Goal: Task Accomplishment & Management: Manage account settings

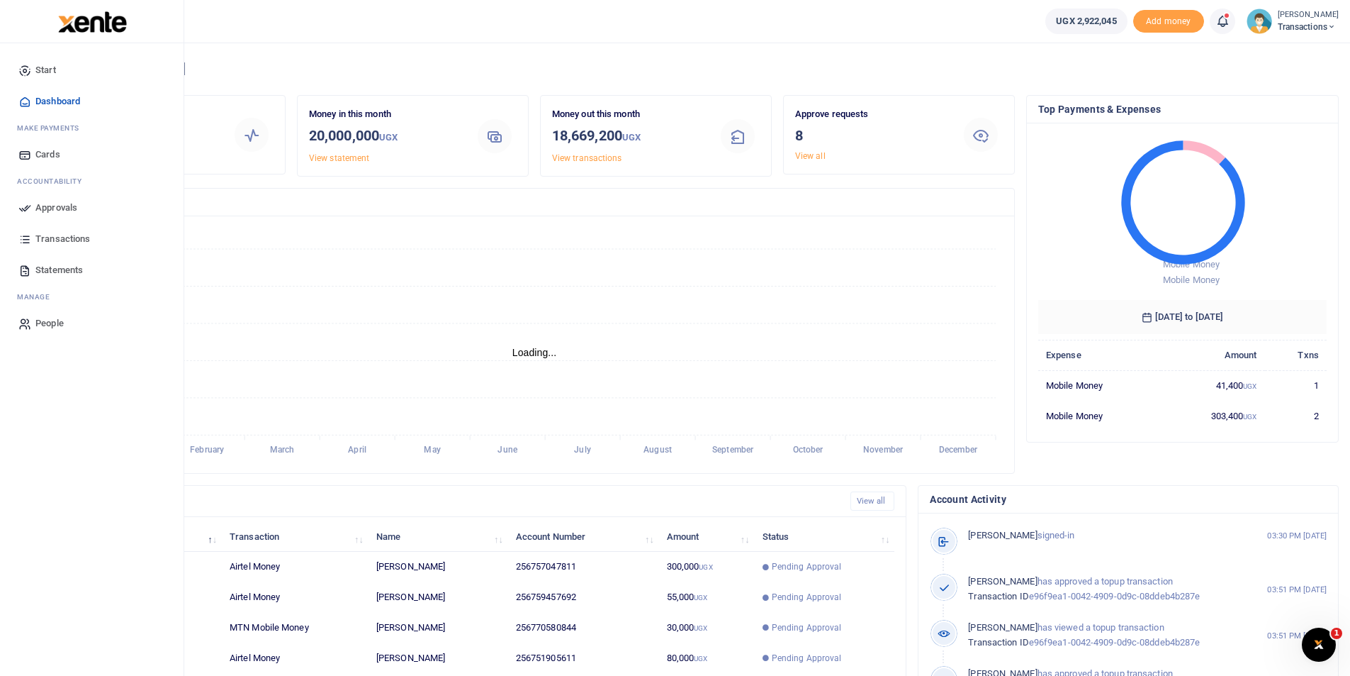
scroll to position [11, 11]
click at [33, 211] on link "Approvals" at bounding box center [91, 207] width 161 height 31
click at [23, 207] on icon at bounding box center [24, 207] width 13 height 13
click at [21, 214] on icon at bounding box center [24, 207] width 13 height 13
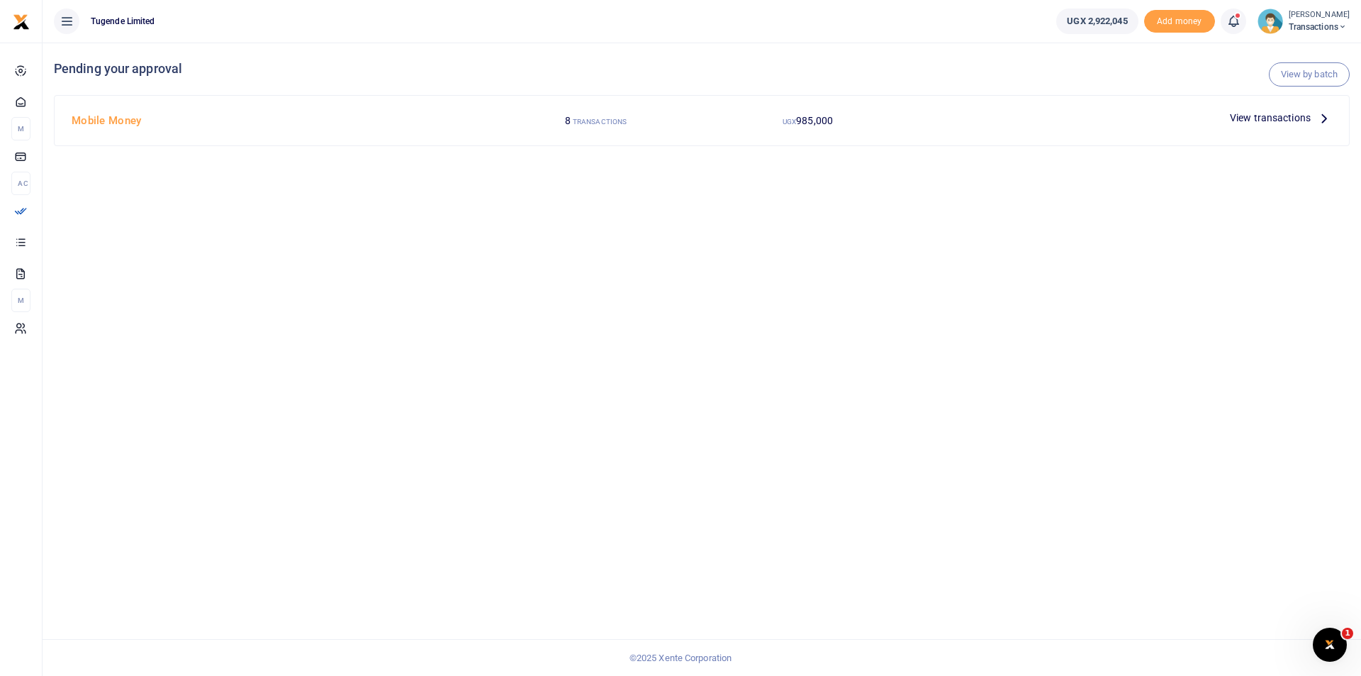
click at [1255, 116] on span "View transactions" at bounding box center [1270, 118] width 81 height 16
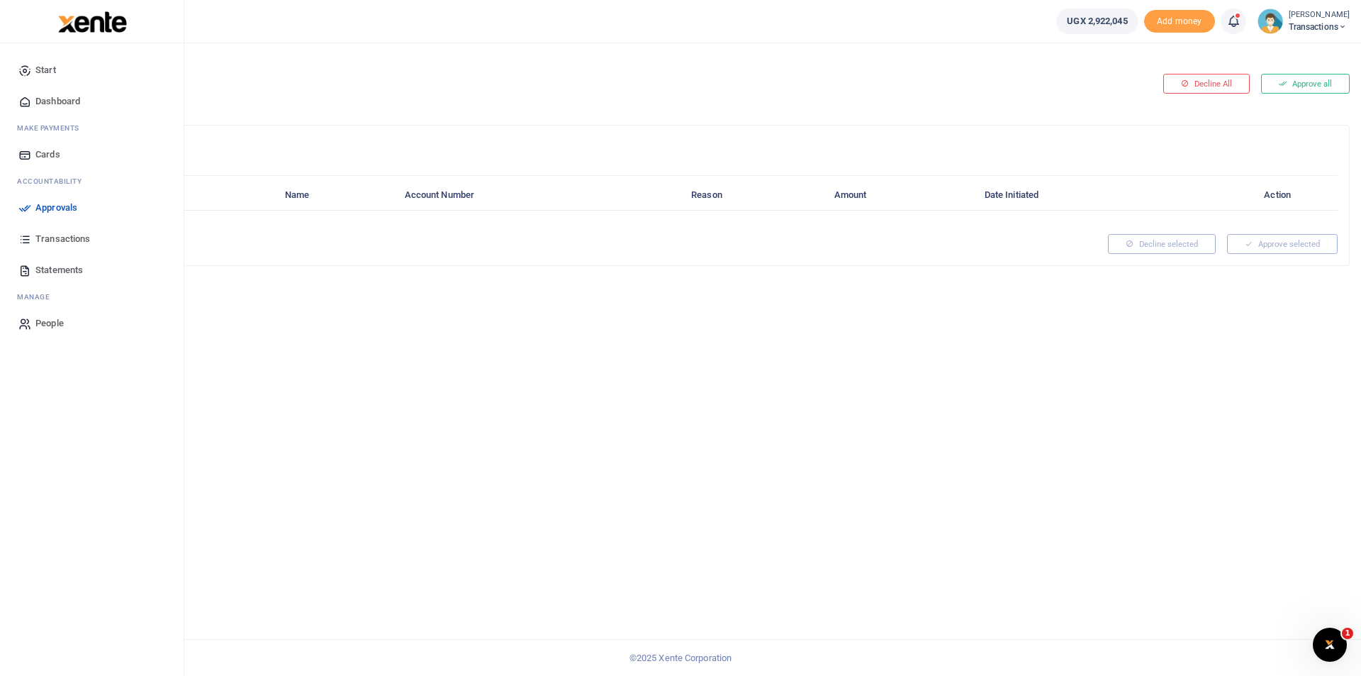
click at [26, 210] on icon at bounding box center [24, 207] width 13 height 13
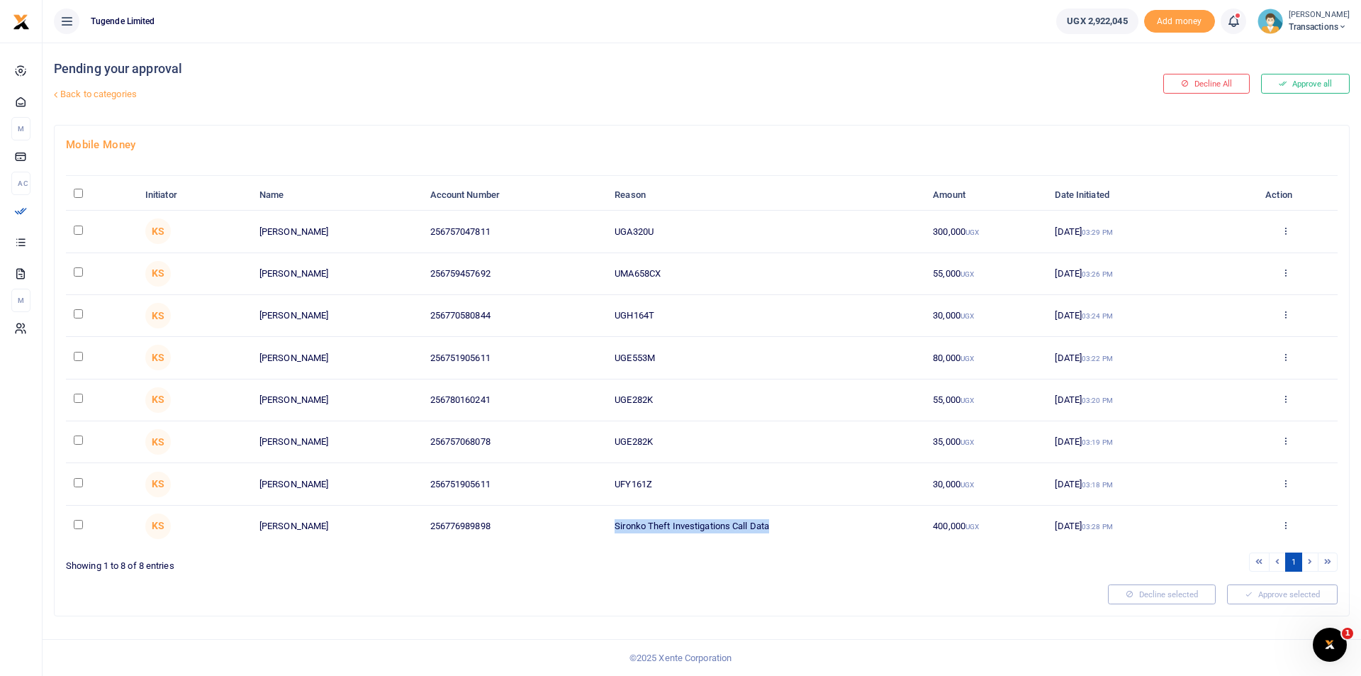
drag, startPoint x: 791, startPoint y: 517, endPoint x: 564, endPoint y: 525, distance: 227.0
click at [564, 525] on tr "KS Wilson Kamugisha 256776989898 Sironko Theft Investigations Call Data 400,000…" at bounding box center [702, 525] width 1272 height 41
copy tr "Sironko Theft Investigations Call Data"
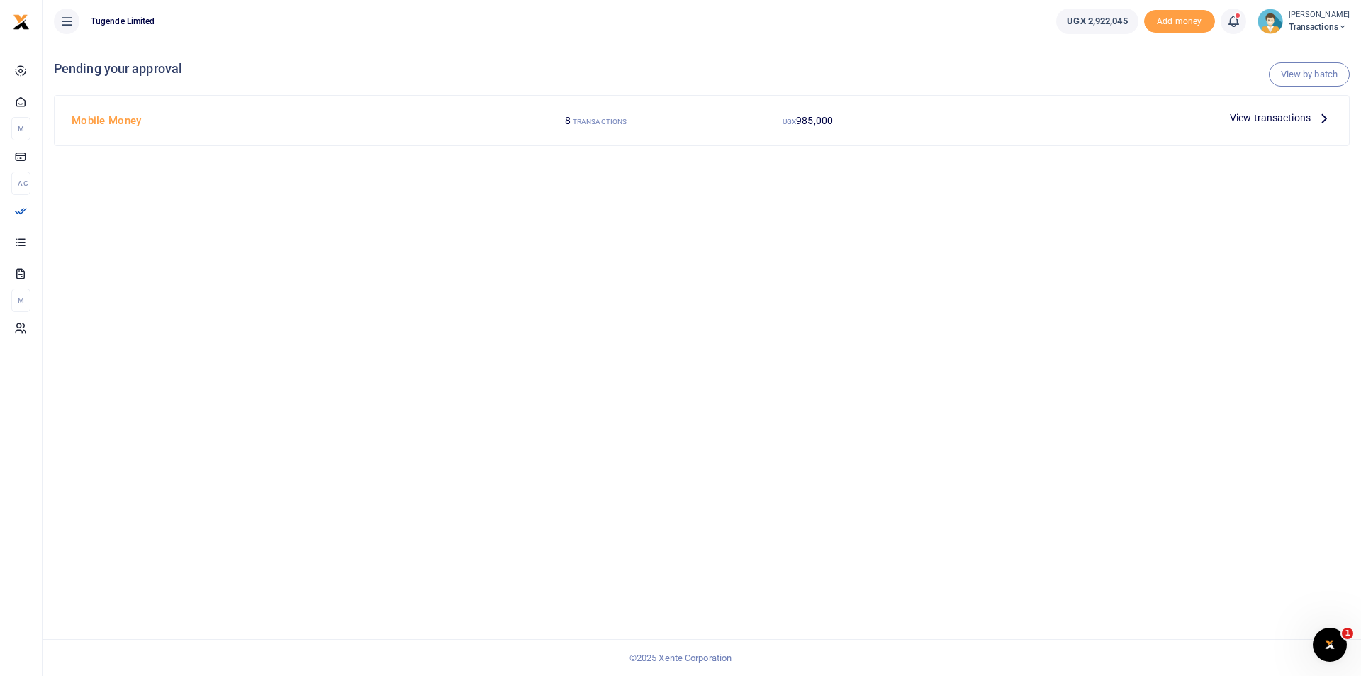
click at [1244, 116] on span "View transactions" at bounding box center [1270, 118] width 81 height 16
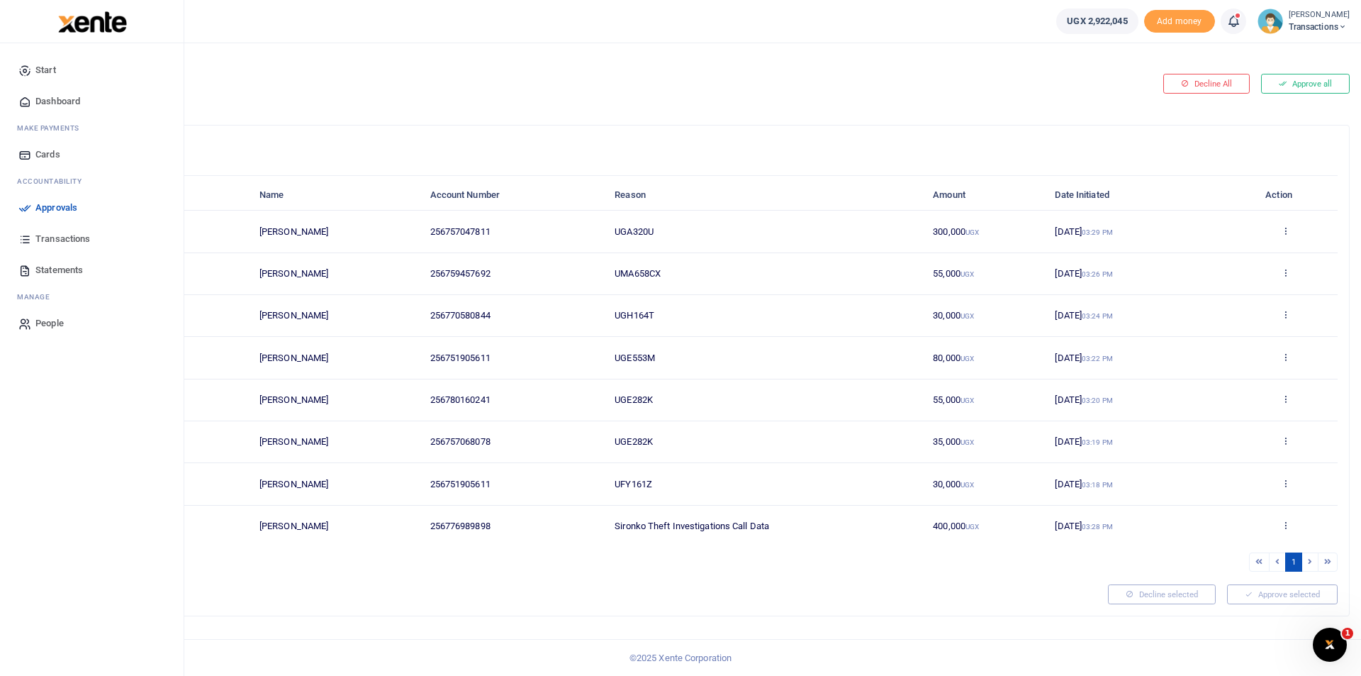
click at [27, 203] on icon at bounding box center [24, 207] width 13 height 13
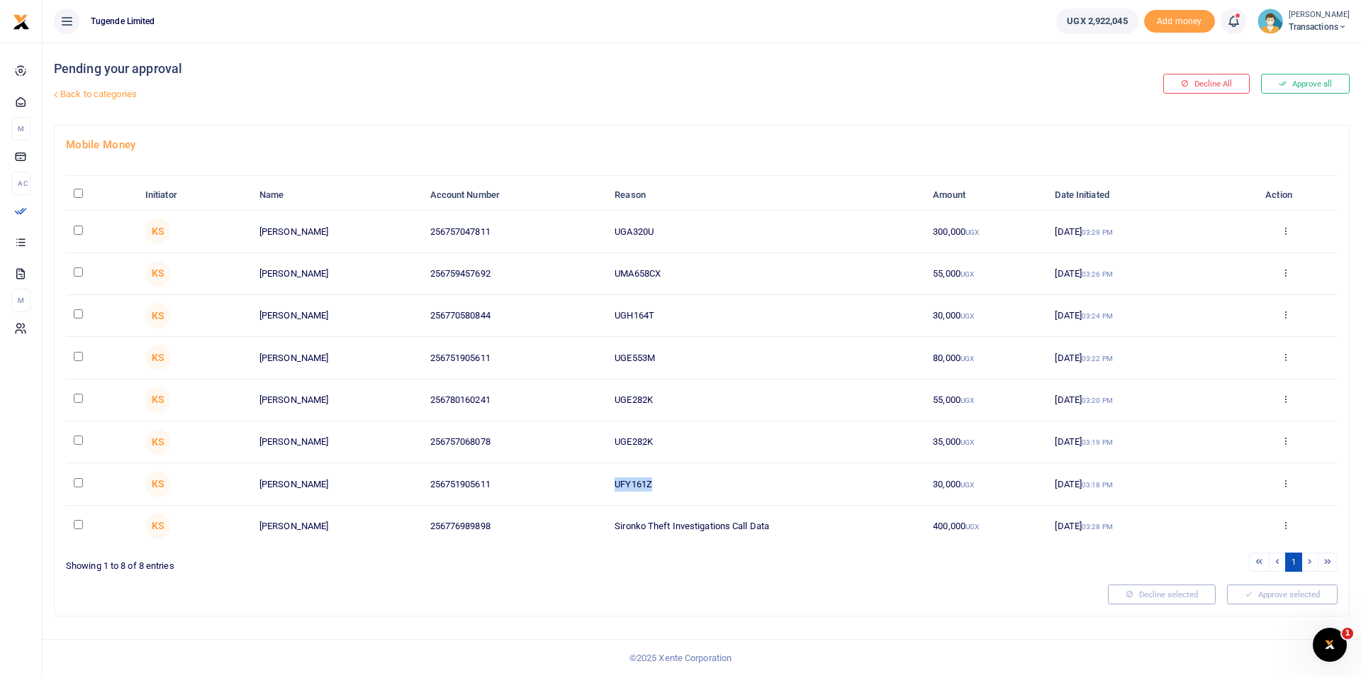
drag, startPoint x: 675, startPoint y: 488, endPoint x: 588, endPoint y: 481, distance: 87.4
click at [588, 481] on tr "KS Paul Kasala 256751905611 UFY161Z 30,000 UGX 08 Sep 2025 03:18 PM Approve Dec…" at bounding box center [702, 484] width 1272 height 42
copy tr "UFY161Z"
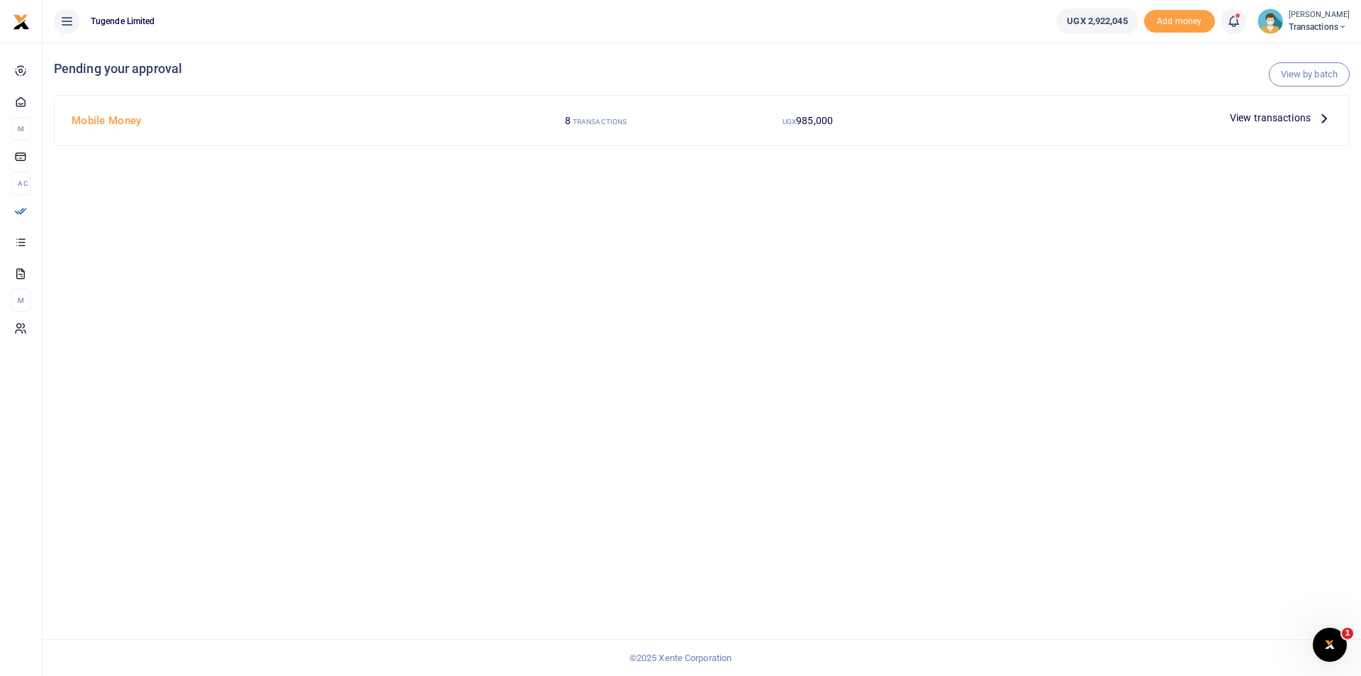
click at [1267, 118] on span "View transactions" at bounding box center [1270, 118] width 81 height 16
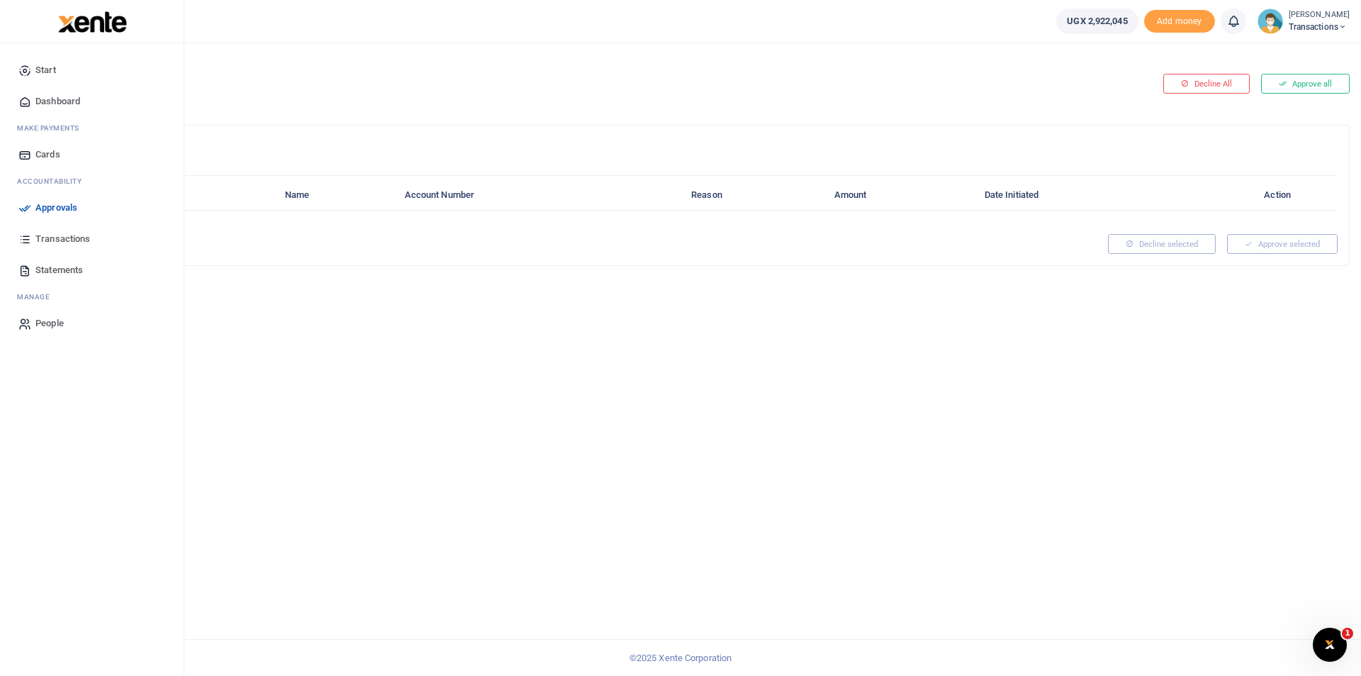
click at [29, 211] on icon at bounding box center [24, 207] width 13 height 13
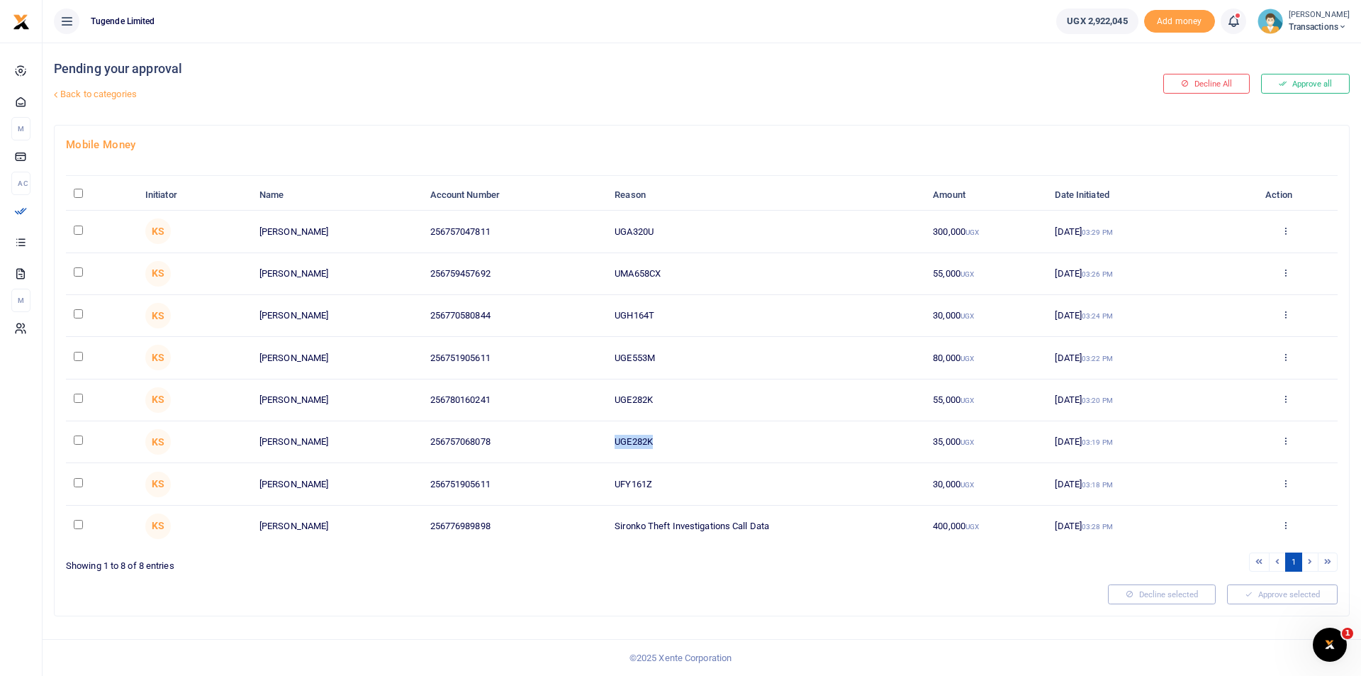
drag, startPoint x: 662, startPoint y: 438, endPoint x: 569, endPoint y: 423, distance: 94.0
click at [569, 423] on tr "KS Wilson Etengu 256757068078 UGE282K 35,000 UGX 08 Sep 2025 03:19 PM Approve D…" at bounding box center [702, 442] width 1272 height 42
copy tr "UGE282K"
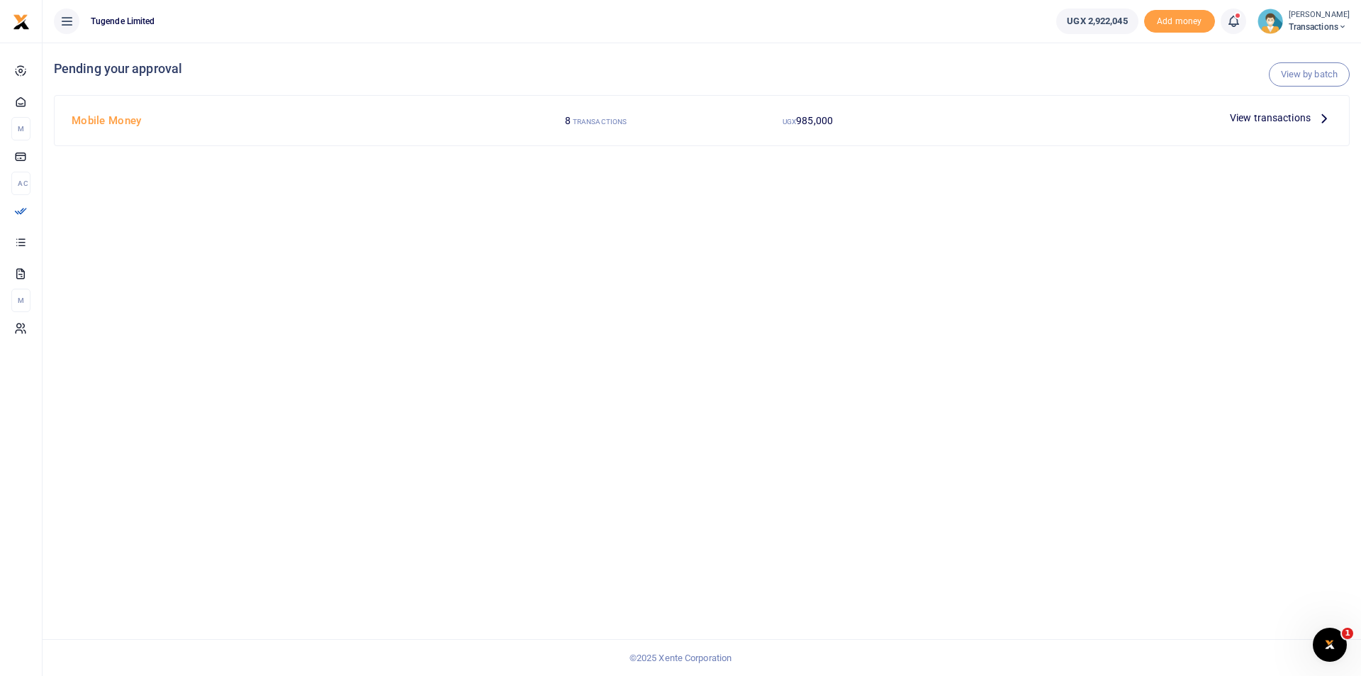
click at [1248, 121] on span "View transactions" at bounding box center [1270, 118] width 81 height 16
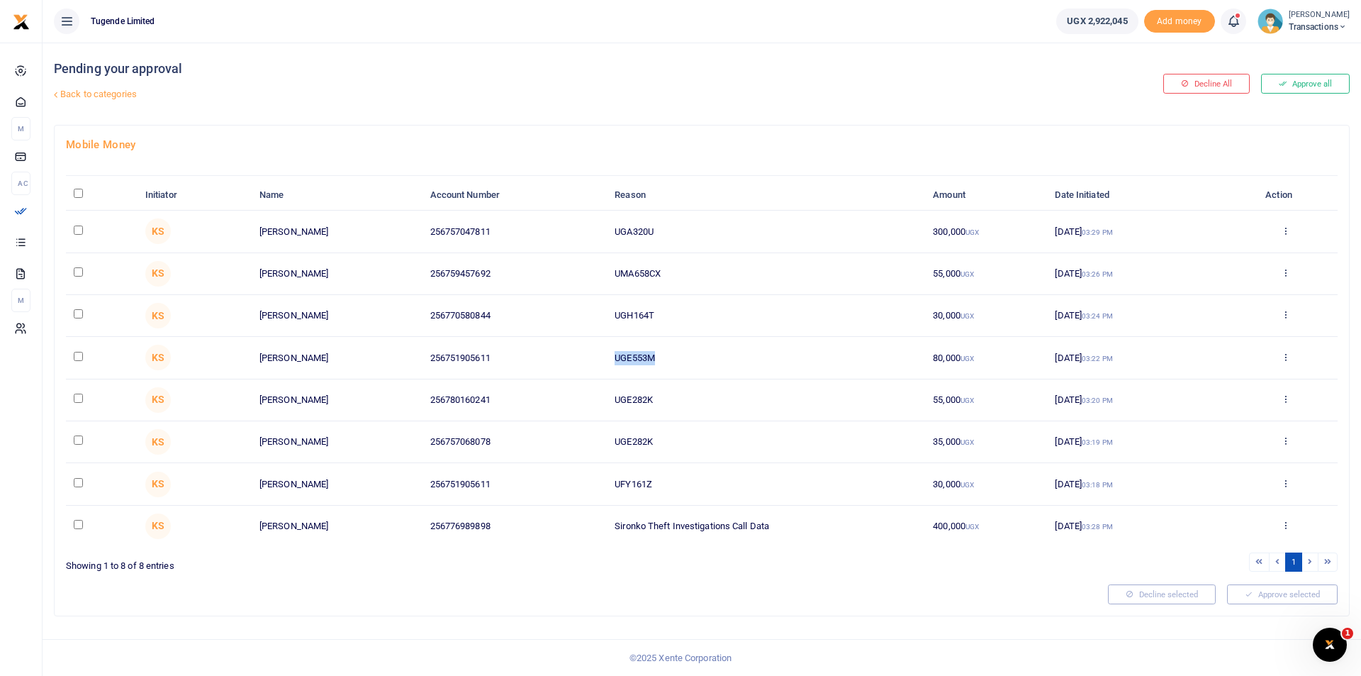
drag, startPoint x: 672, startPoint y: 349, endPoint x: 590, endPoint y: 344, distance: 82.4
click at [590, 344] on tr "KS [PERSON_NAME] 256751905611 UGE553M 80,000 UGX [DATE] 03:22 PM Approve Declin…" at bounding box center [702, 358] width 1272 height 42
copy tr "UGE553M"
drag, startPoint x: 673, startPoint y: 310, endPoint x: 573, endPoint y: 307, distance: 99.3
click at [573, 307] on tr "KS Arafat Bbosa 256770580844 UGH164T 30,000 UGX [DATE] 03:24 PM Approve Decline…" at bounding box center [702, 316] width 1272 height 42
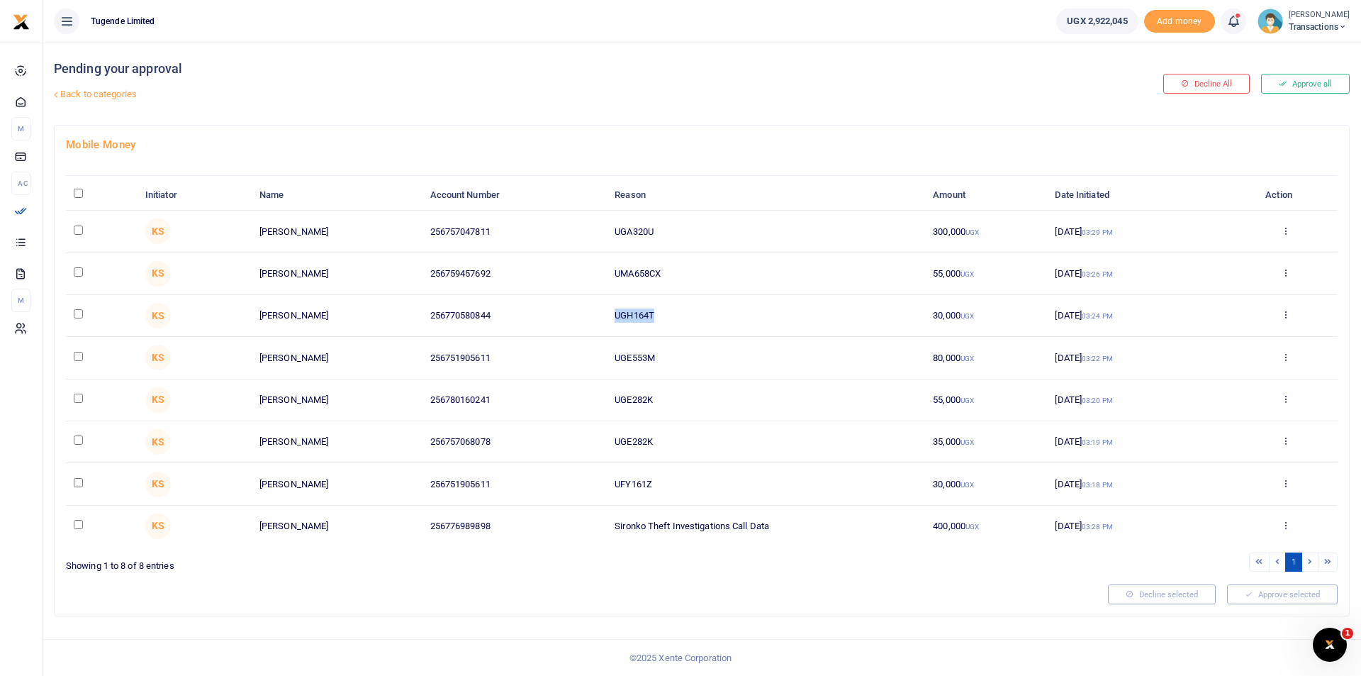
copy tr "UGH164T"
drag, startPoint x: 674, startPoint y: 263, endPoint x: 570, endPoint y: 271, distance: 104.5
click at [570, 271] on tr "KS Ben Bamulabire 256759457692 UMA658CX 55,000 UGX 08 Sep 2025 03:26 PM Approve…" at bounding box center [702, 274] width 1272 height 42
copy tr "UMA658CX"
drag, startPoint x: 694, startPoint y: 228, endPoint x: 569, endPoint y: 229, distance: 124.8
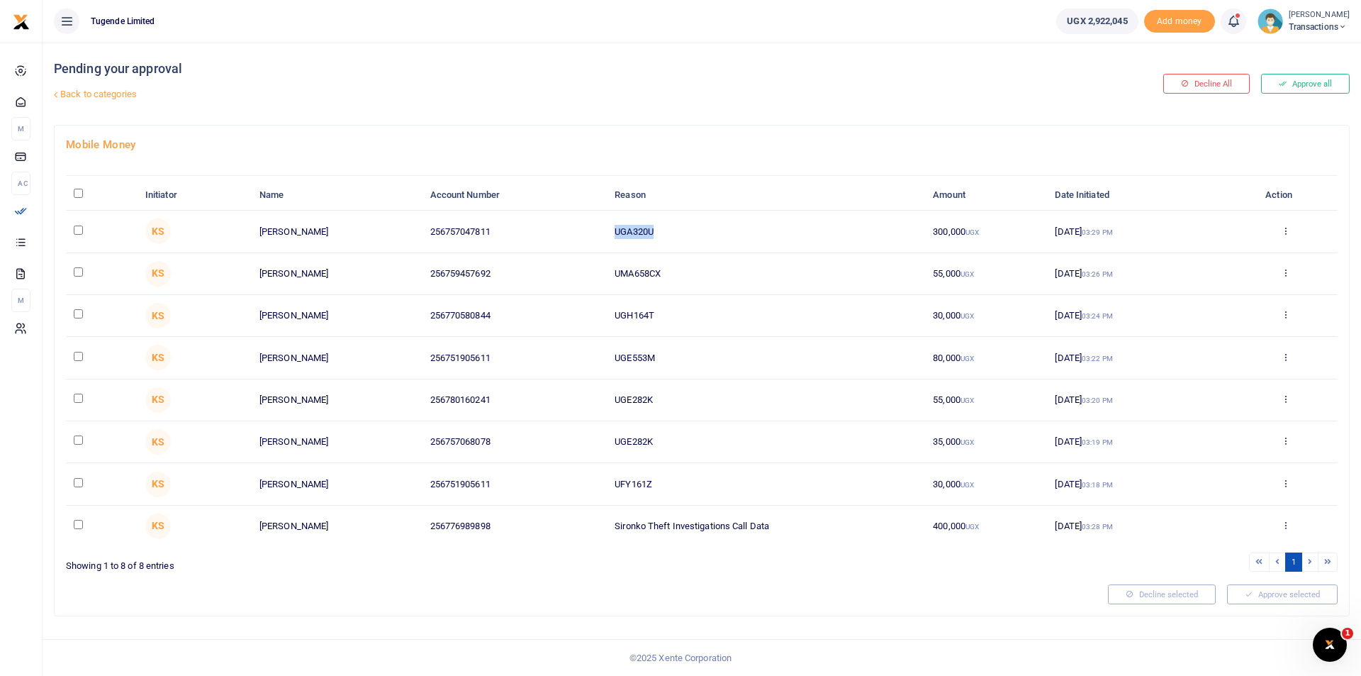
click at [569, 229] on tr "KS Blair Niwamanya 256757047811 UGA320U 300,000 UGX 08 Sep 2025 03:29 PM Approv…" at bounding box center [702, 232] width 1272 height 42
copy tr "UGA320U"
click at [714, 235] on td "UGA320U" at bounding box center [766, 232] width 318 height 42
drag, startPoint x: 663, startPoint y: 228, endPoint x: 588, endPoint y: 226, distance: 75.2
click at [588, 226] on tr "KS Blair Niwamanya 256757047811 UGA320U 300,000 UGX 08 Sep 2025 03:29 PM Approv…" at bounding box center [702, 232] width 1272 height 42
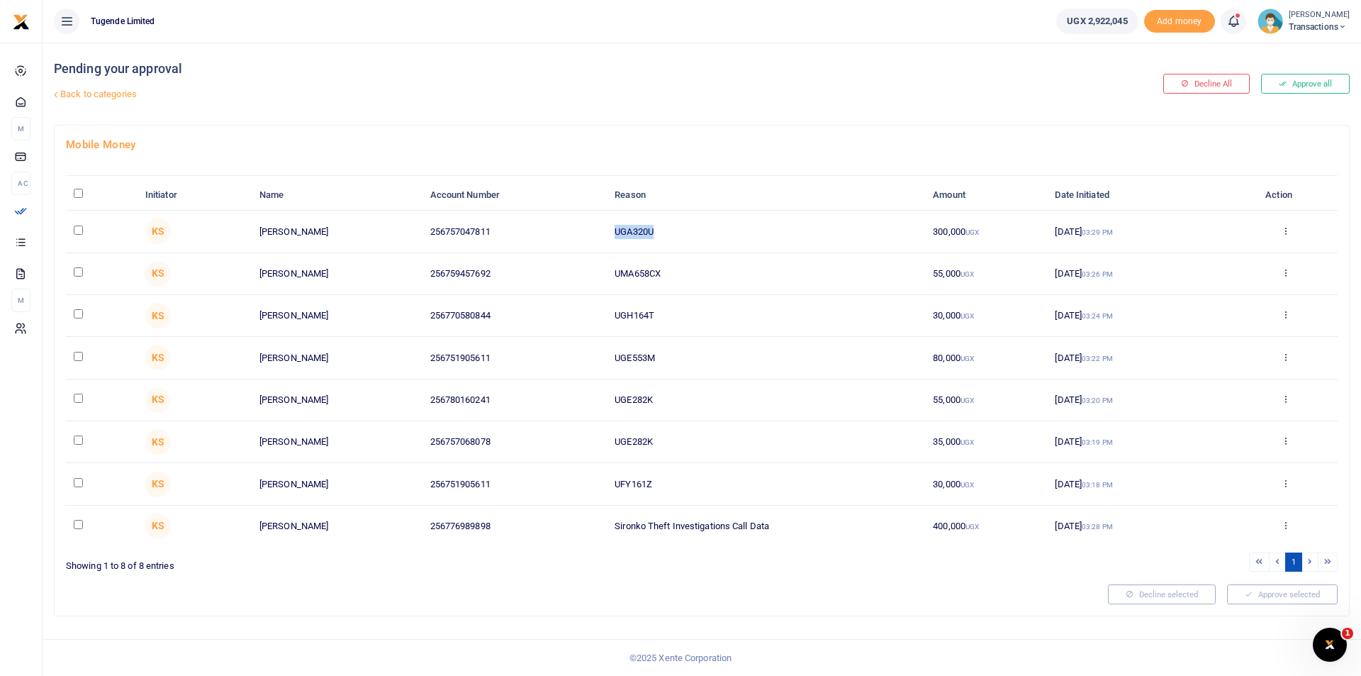
copy tr "UGA320U"
click at [655, 634] on div "Pending your approval Back to categories Decline All Approve all Mobile Money I…" at bounding box center [702, 359] width 1318 height 633
click at [72, 189] on th "\a \a : activate to sort column descending" at bounding box center [102, 195] width 72 height 30
click at [77, 194] on input "\a \a : activate to sort column descending" at bounding box center [78, 193] width 9 height 9
checkbox input "true"
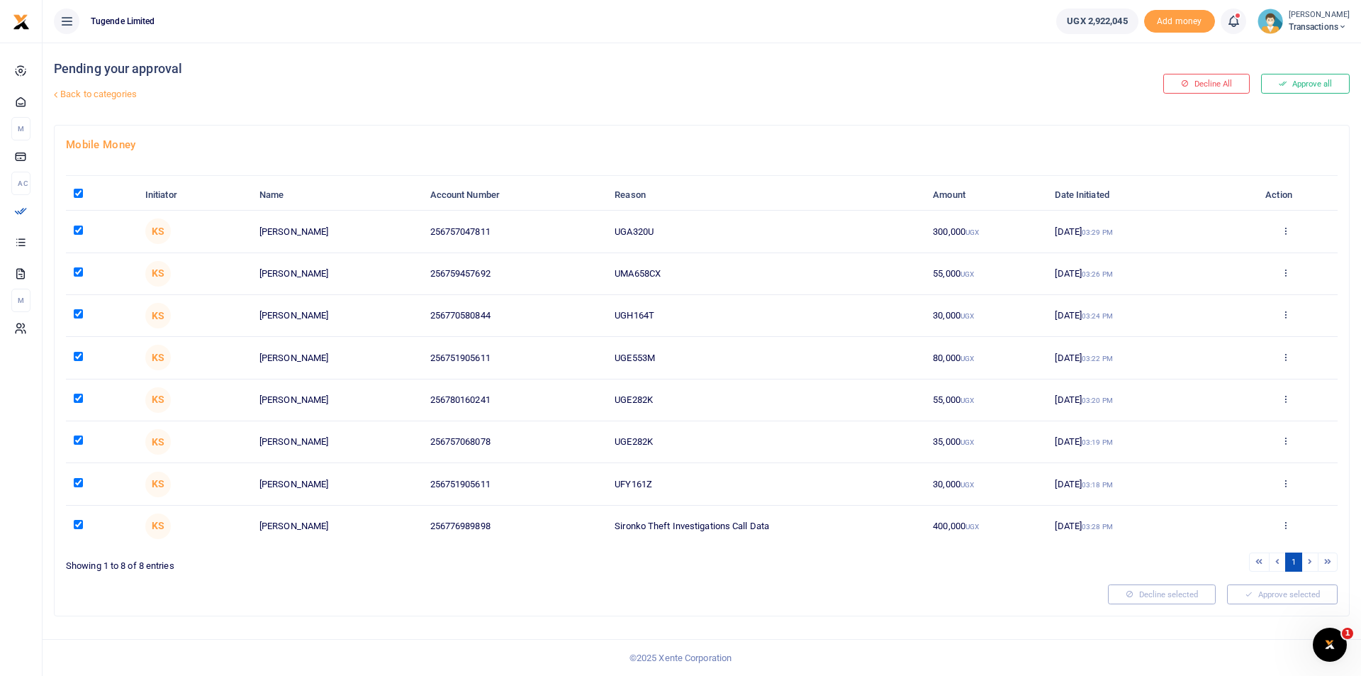
checkbox input "true"
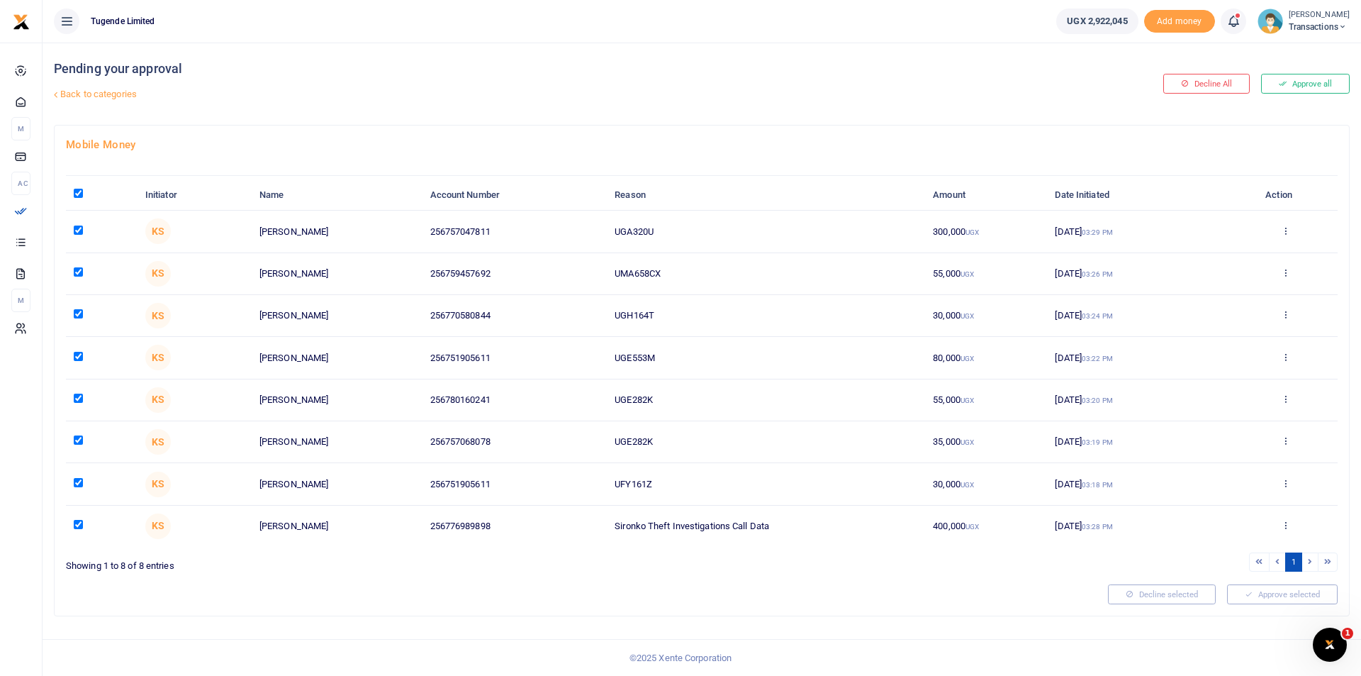
checkbox input "true"
click at [1254, 593] on button "Approve selected (8)" at bounding box center [1277, 594] width 121 height 20
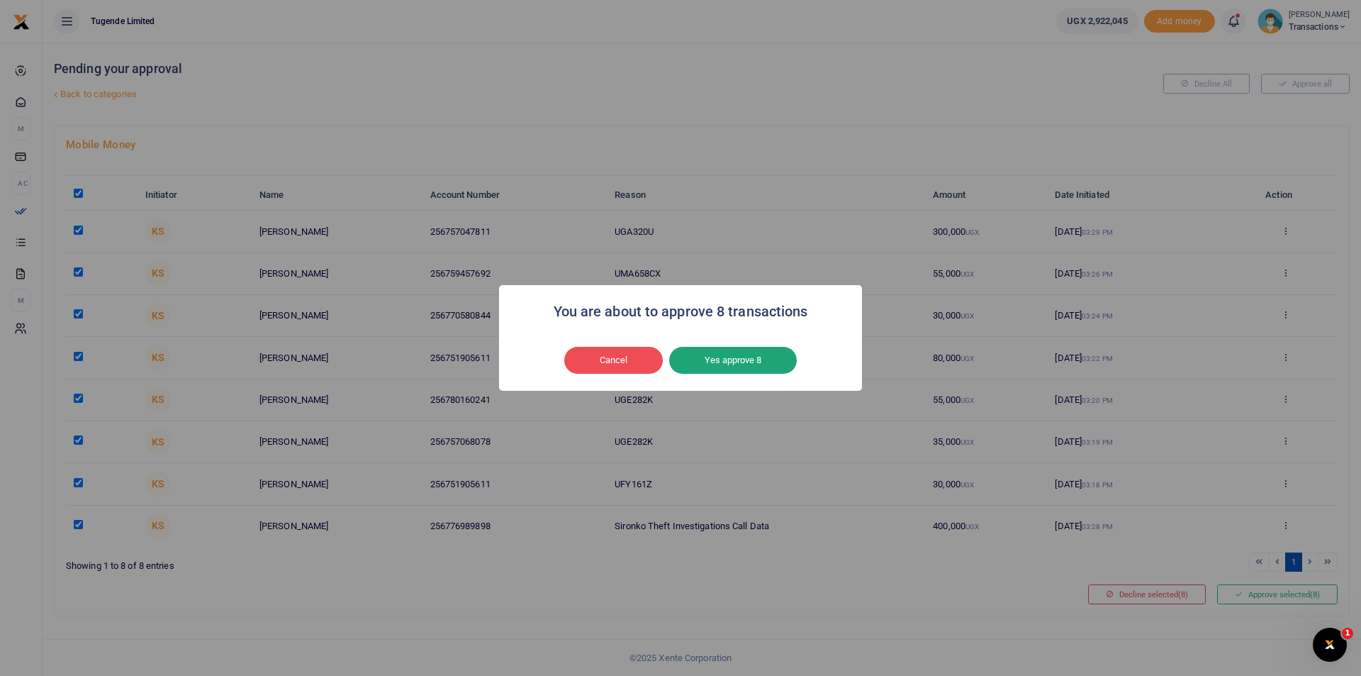
click at [729, 358] on button "Yes approve 8" at bounding box center [733, 360] width 128 height 27
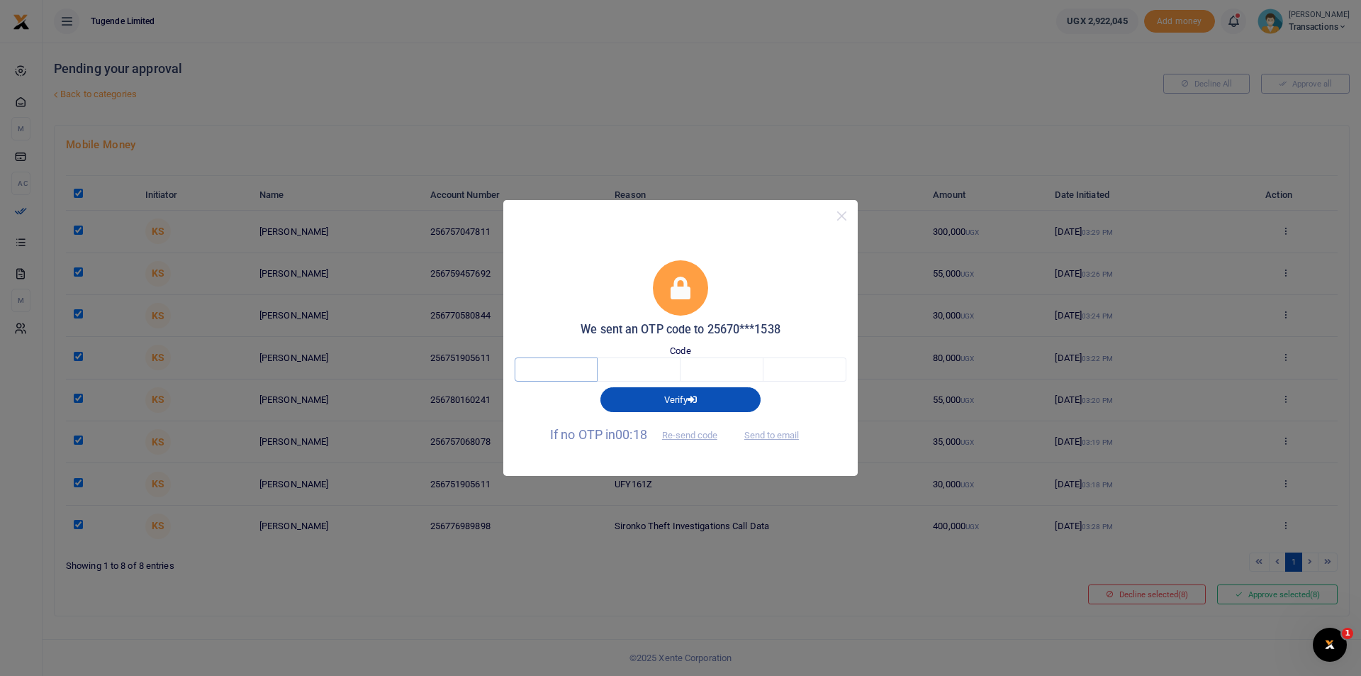
click at [561, 364] on input "text" at bounding box center [556, 369] width 83 height 24
type input "2"
type input "1"
type input "3"
type input "7"
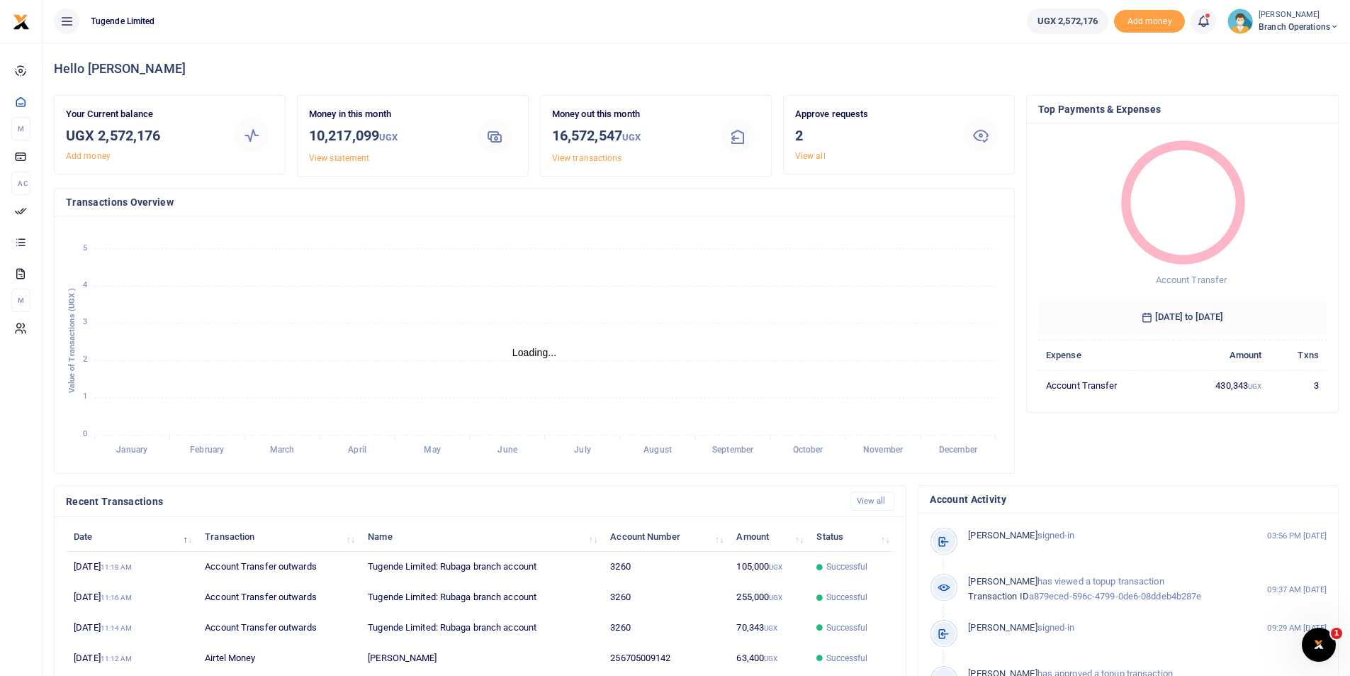
scroll to position [11, 11]
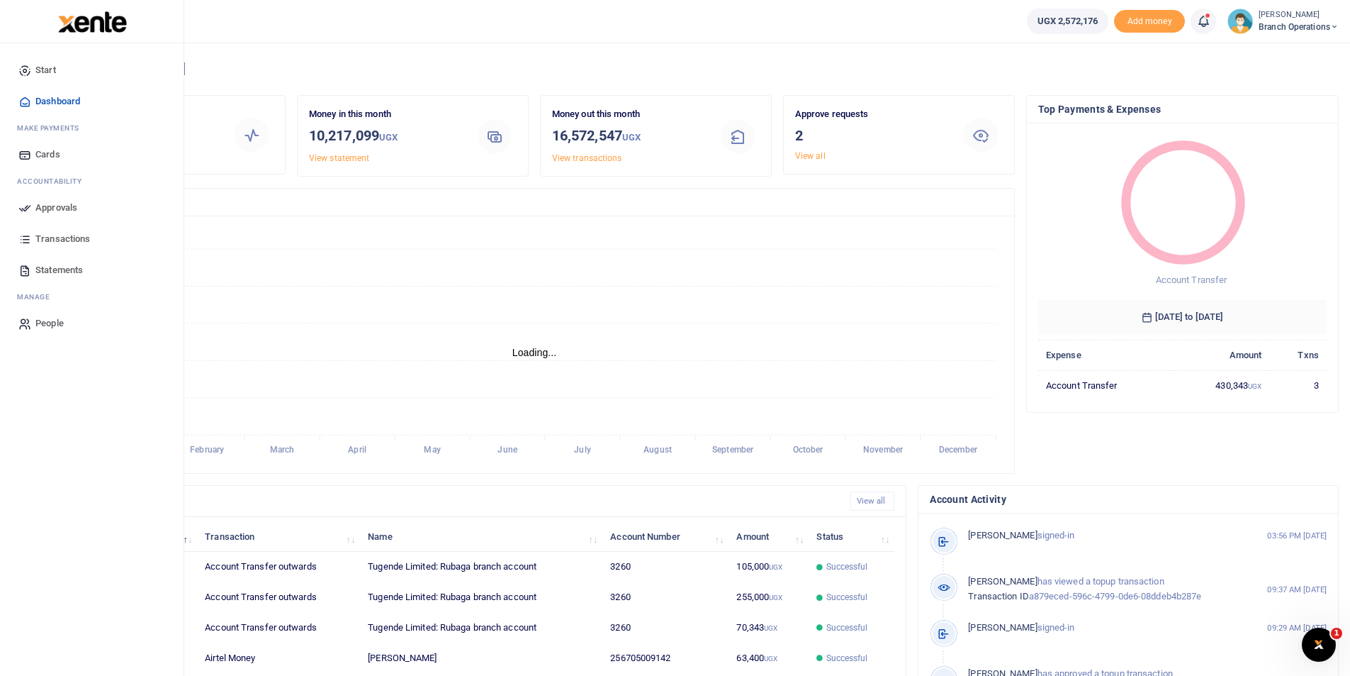
click at [26, 211] on icon at bounding box center [24, 207] width 13 height 13
click at [21, 203] on icon at bounding box center [24, 207] width 13 height 13
click at [46, 210] on span "Approvals" at bounding box center [56, 208] width 42 height 14
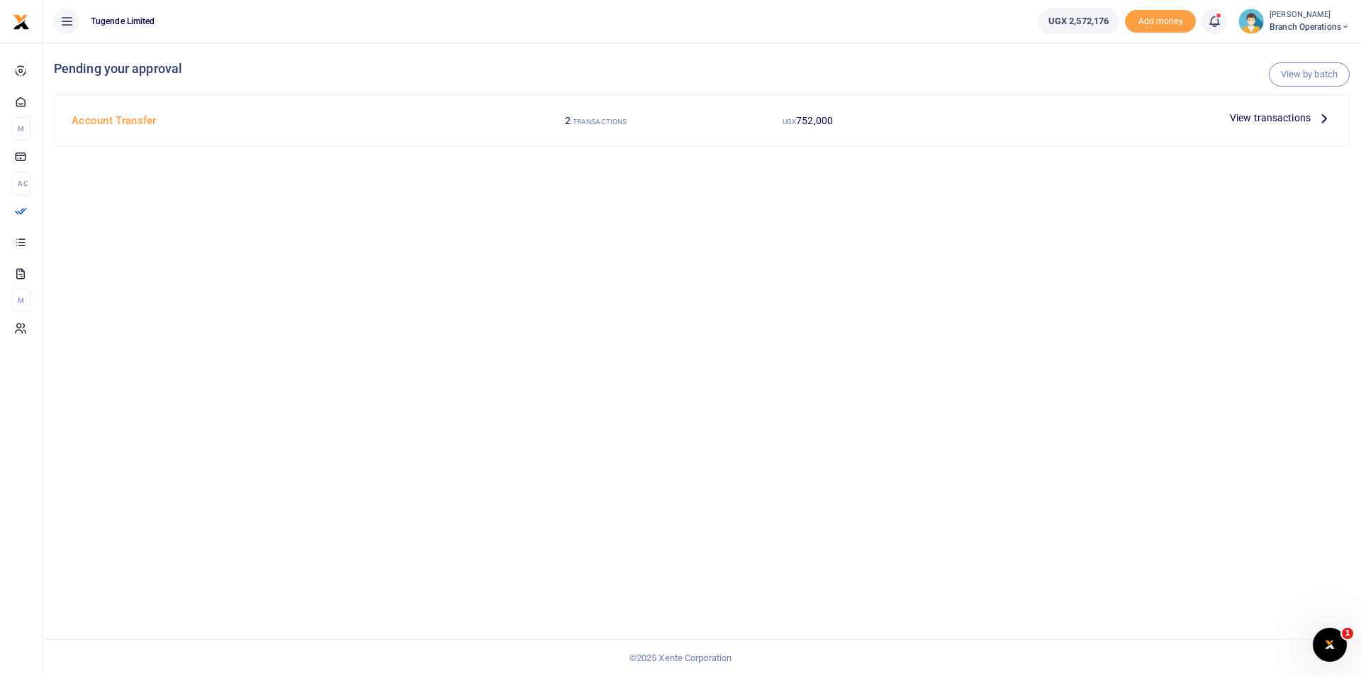
click at [1257, 113] on span "View transactions" at bounding box center [1270, 118] width 81 height 16
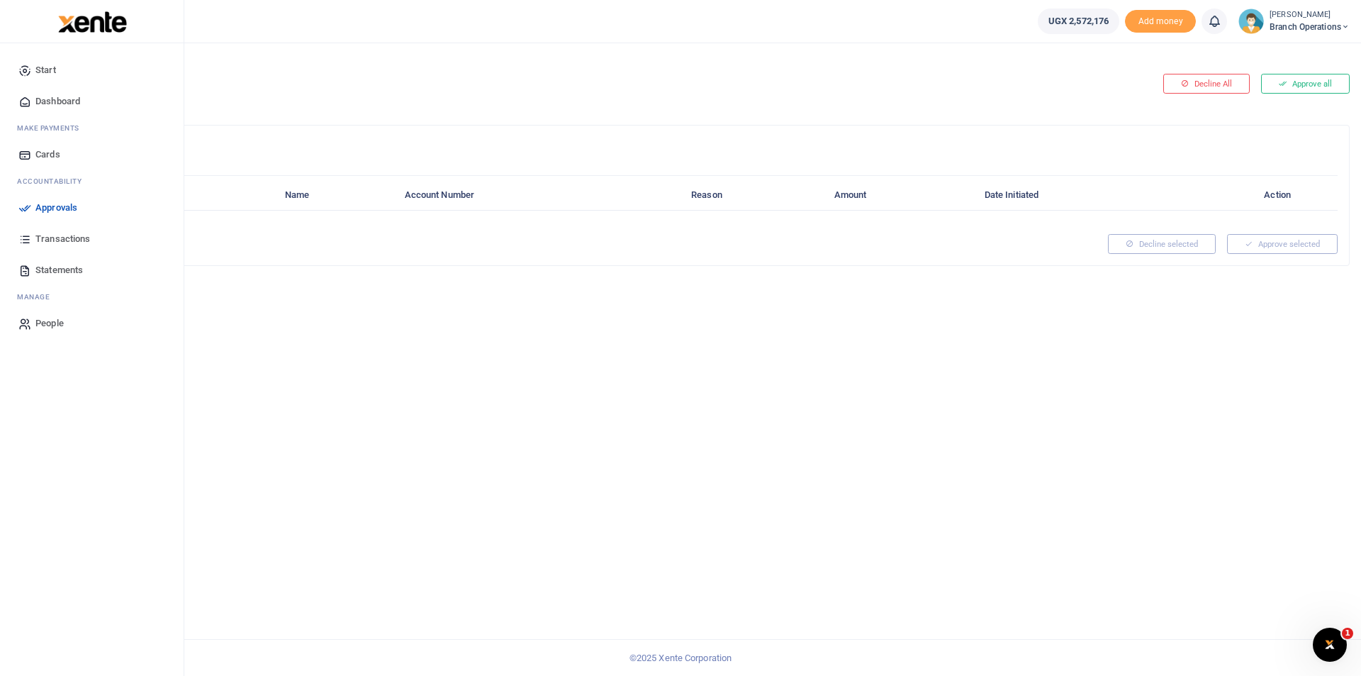
click at [30, 210] on icon at bounding box center [24, 207] width 13 height 13
